Goal: Navigation & Orientation: Find specific page/section

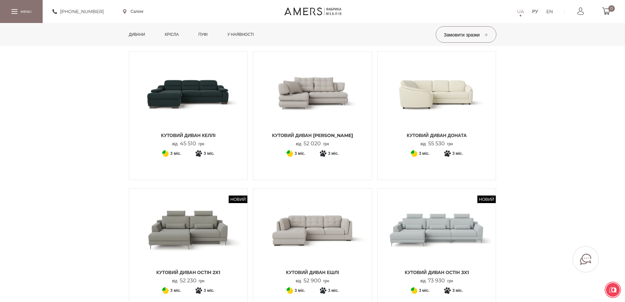
click at [143, 35] on font "Дивани" at bounding box center [137, 34] width 16 height 5
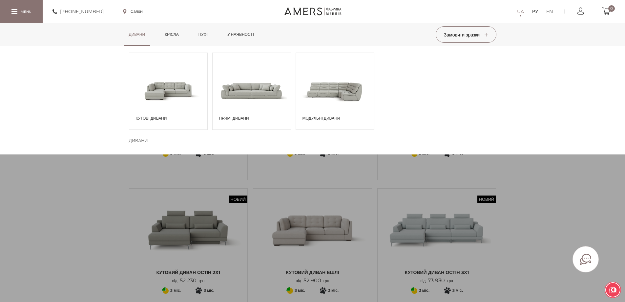
click at [151, 88] on span at bounding box center [168, 91] width 78 height 46
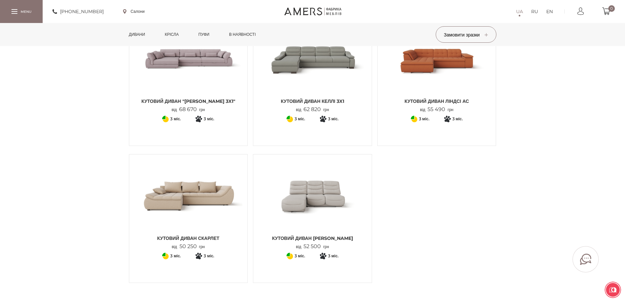
scroll to position [821, 0]
